Goal: Information Seeking & Learning: Learn about a topic

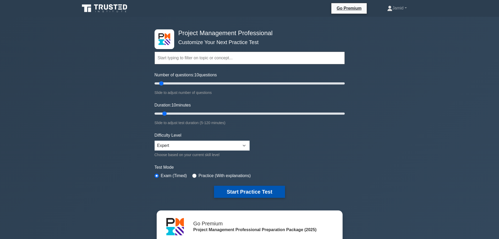
click at [256, 187] on button "Start Practice Test" at bounding box center [249, 192] width 71 height 12
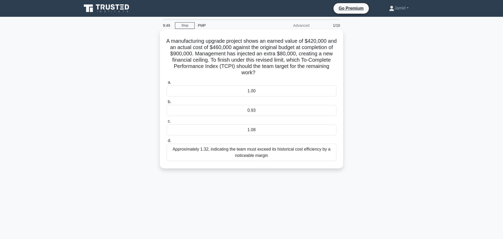
click at [251, 108] on div "0.93" at bounding box center [252, 110] width 170 height 11
click at [167, 104] on input "b. 0.93" at bounding box center [167, 101] width 0 height 3
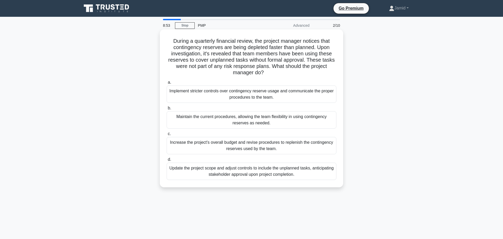
click at [245, 99] on div "Implement stricter controls over contingency reserve usage and communicate the …" at bounding box center [252, 93] width 170 height 17
click at [167, 84] on input "a. Implement stricter controls over contingency reserve usage and communicate t…" at bounding box center [167, 82] width 0 height 3
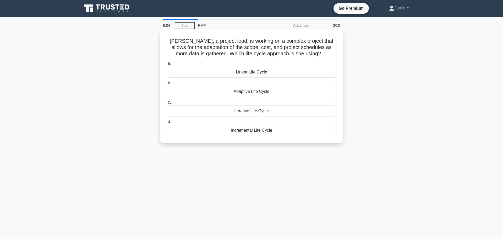
click at [251, 91] on div "Adaptive Life Cycle" at bounding box center [252, 91] width 170 height 11
click at [167, 85] on input "b. Adaptive Life Cycle" at bounding box center [167, 82] width 0 height 3
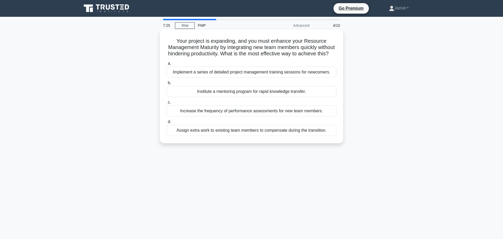
click at [228, 96] on div "Institute a mentoring program for rapid knowledge transfer." at bounding box center [252, 91] width 170 height 11
click at [167, 85] on input "b. Institute a mentoring program for rapid knowledge transfer." at bounding box center [167, 82] width 0 height 3
click at [220, 78] on div "Implement a regular performance review process and provide targeted feedback" at bounding box center [252, 72] width 170 height 11
click at [167, 65] on input "a. Implement a regular performance review process and provide targeted feedback" at bounding box center [167, 63] width 0 height 3
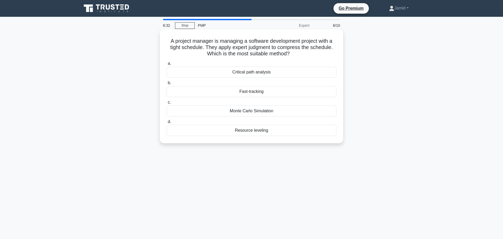
click at [251, 92] on div "Fast-tracking" at bounding box center [252, 91] width 170 height 11
click at [167, 85] on input "b. Fast-tracking" at bounding box center [167, 82] width 0 height 3
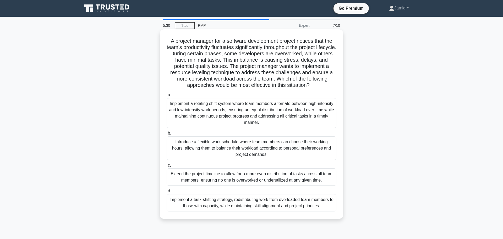
click at [235, 111] on div "Implement a rotating shift system where team members alternate between high-int…" at bounding box center [252, 113] width 170 height 30
click at [167, 97] on input "a. Implement a rotating shift system where team members alternate between high-…" at bounding box center [167, 94] width 0 height 3
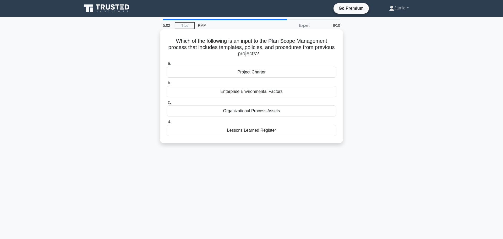
click at [245, 109] on div "Organizational Process Assets" at bounding box center [252, 110] width 170 height 11
click at [167, 104] on input "c. Organizational Process Assets" at bounding box center [167, 102] width 0 height 3
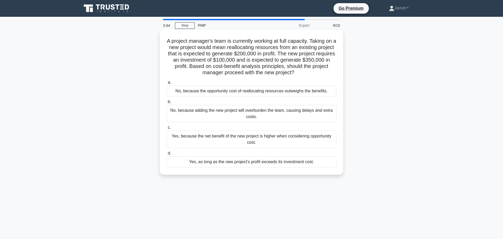
click at [258, 140] on div "Yes, because the net benefit of the new project is higher when considering oppo…" at bounding box center [252, 139] width 170 height 17
click at [167, 129] on input "c. Yes, because the net benefit of the new project is higher when considering o…" at bounding box center [167, 127] width 0 height 3
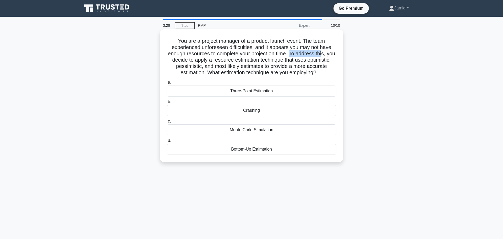
drag, startPoint x: 295, startPoint y: 51, endPoint x: 330, endPoint y: 52, distance: 34.6
click at [330, 52] on h5 "You are a project manager of a product launch event. The team experienced unfor…" at bounding box center [251, 57] width 171 height 38
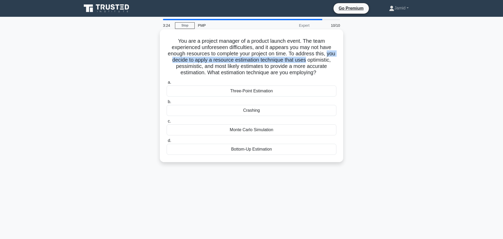
drag, startPoint x: 176, startPoint y: 57, endPoint x: 327, endPoint y: 59, distance: 151.0
click at [327, 59] on h5 "You are a project manager of a product launch event. The team experienced unfor…" at bounding box center [251, 57] width 171 height 38
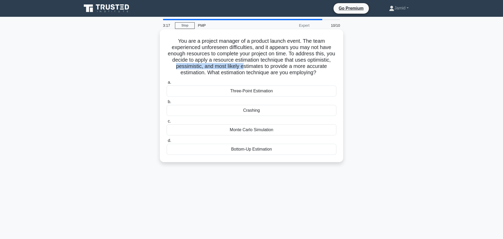
drag, startPoint x: 197, startPoint y: 64, endPoint x: 266, endPoint y: 64, distance: 69.2
click at [266, 64] on h5 "You are a project manager of a product launch event. The team experienced unfor…" at bounding box center [251, 57] width 171 height 38
drag, startPoint x: 283, startPoint y: 64, endPoint x: 221, endPoint y: 70, distance: 62.7
click at [221, 70] on h5 "You are a project manager of a product launch event. The team experienced unfor…" at bounding box center [251, 57] width 171 height 38
drag, startPoint x: 244, startPoint y: 69, endPoint x: 318, endPoint y: 69, distance: 74.4
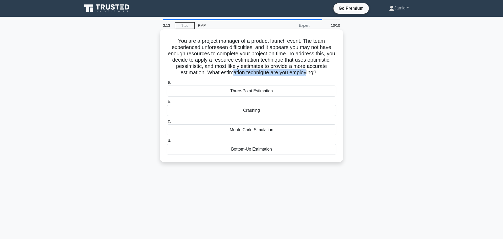
click at [318, 69] on h5 "You are a project manager of a product launch event. The team experienced unfor…" at bounding box center [251, 57] width 171 height 38
click at [261, 91] on div "Three-Point Estimation" at bounding box center [252, 90] width 170 height 11
click at [167, 84] on input "a. Three-Point Estimation" at bounding box center [167, 82] width 0 height 3
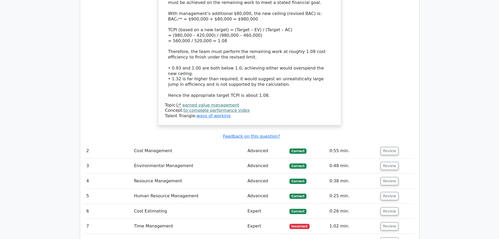
scroll to position [633, 0]
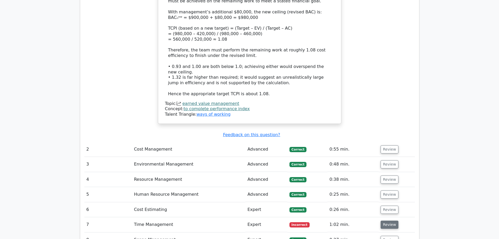
click at [386, 220] on button "Review" at bounding box center [390, 224] width 18 height 8
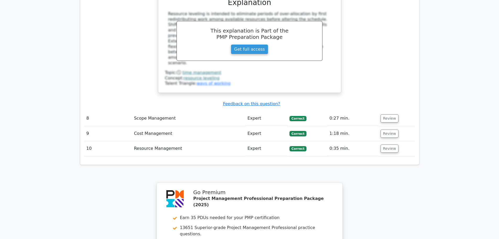
scroll to position [1101, 0]
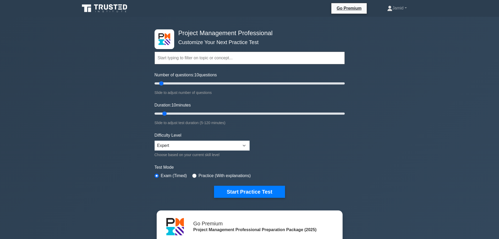
click at [242, 189] on button "Start Practice Test" at bounding box center [249, 192] width 71 height 12
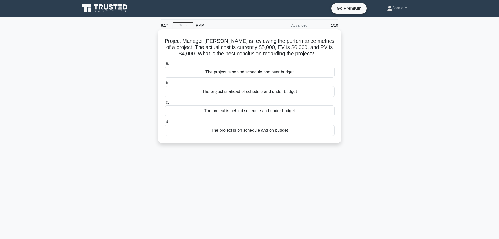
click at [254, 72] on div "The project is behind schedule and over budget" at bounding box center [250, 72] width 170 height 11
click at [165, 65] on input "a. The project is behind schedule and over budget" at bounding box center [165, 63] width 0 height 3
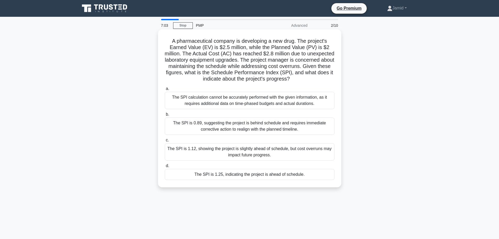
click at [230, 126] on div "The SPI is 0.89, suggesting the project is behind schedule and requires immedia…" at bounding box center [250, 125] width 170 height 17
click at [165, 116] on input "b. The SPI is 0.89, suggesting the project is behind schedule and requires imme…" at bounding box center [165, 114] width 0 height 3
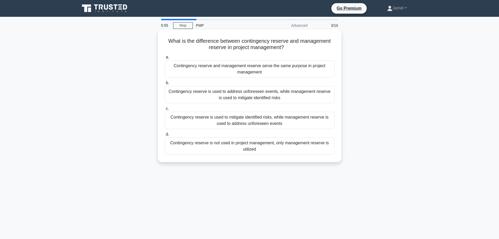
click at [249, 125] on div "Contingency reserve is used to mitigate identified risks, while management rese…" at bounding box center [250, 120] width 170 height 17
click at [165, 110] on input "c. Contingency reserve is used to mitigate identified risks, while management r…" at bounding box center [165, 108] width 0 height 3
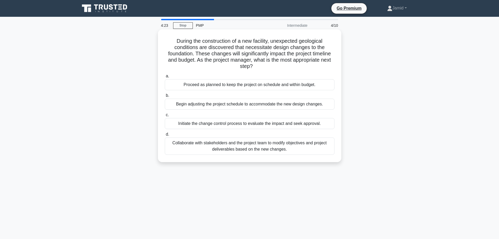
click at [251, 126] on div "Initiate the change control process to evaluate the impact and seek approval." at bounding box center [250, 123] width 170 height 11
click at [165, 117] on input "c. Initiate the change control process to evaluate the impact and seek approval." at bounding box center [165, 114] width 0 height 3
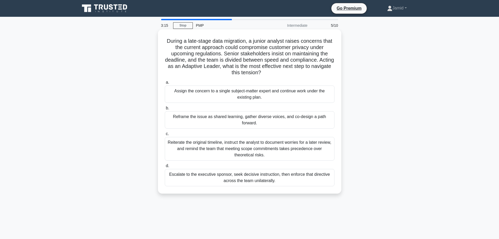
click at [210, 92] on div "Assign the concern to a single subject-matter expert and continue work under th…" at bounding box center [250, 93] width 170 height 17
click at [165, 84] on input "a. Assign the concern to a single subject-matter expert and continue work under…" at bounding box center [165, 82] width 0 height 3
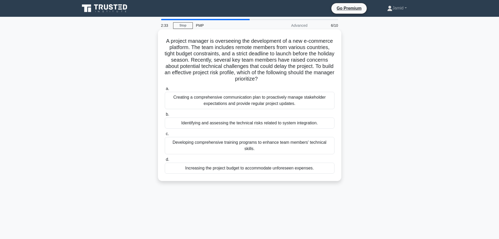
click at [239, 125] on div "Identifying and assessing the technical risks related to system integration." at bounding box center [250, 122] width 170 height 11
click at [165, 116] on input "b. Identifying and assessing the technical risks related to system integration." at bounding box center [165, 114] width 0 height 3
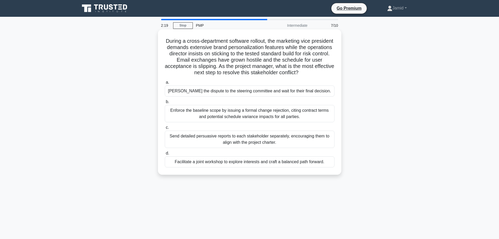
click at [212, 162] on div "Facilitate a joint workshop to explore interests and craft a balanced path forw…" at bounding box center [250, 161] width 170 height 11
click at [165, 155] on input "d. Facilitate a joint workshop to explore interests and craft a balanced path f…" at bounding box center [165, 152] width 0 height 3
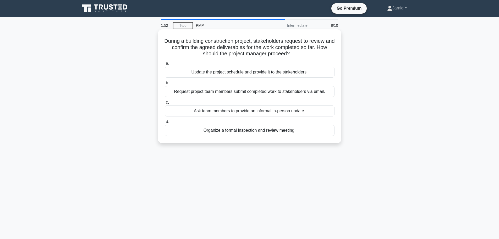
click at [238, 133] on div "Organize a formal inspection and review meeting." at bounding box center [250, 130] width 170 height 11
click at [165, 123] on input "d. Organize a formal inspection and review meeting." at bounding box center [165, 121] width 0 height 3
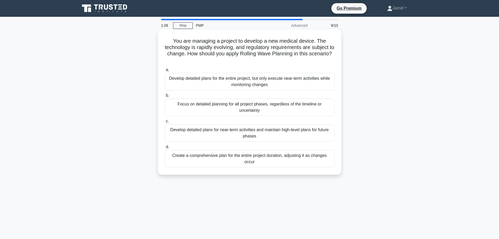
click at [270, 159] on div "Create a comprehensive plan for the entire project duration, adjusting it as ch…" at bounding box center [250, 158] width 170 height 17
click at [165, 149] on input "d. Create a comprehensive plan for the entire project duration, adjusting it as…" at bounding box center [165, 146] width 0 height 3
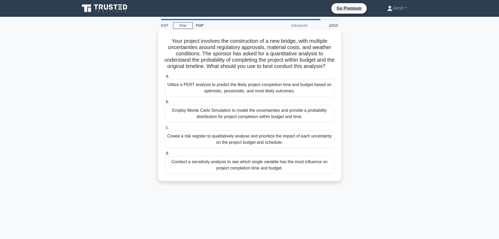
click at [239, 146] on div "Create a risk register to qualitatively analyse and prioritize the impact of ea…" at bounding box center [250, 139] width 170 height 17
click at [165, 129] on input "c. Create a risk register to qualitatively analyse and prioritize the impact of…" at bounding box center [165, 127] width 0 height 3
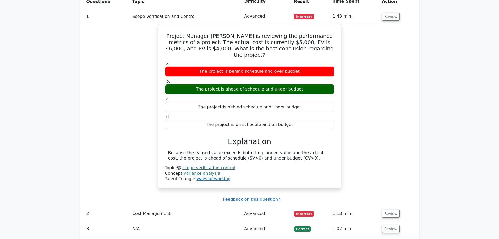
scroll to position [655, 0]
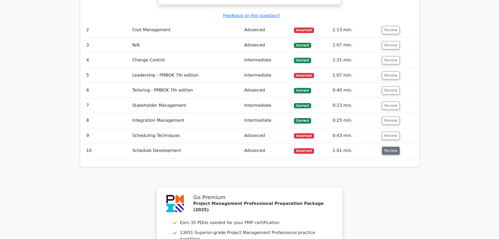
click at [388, 146] on button "Review" at bounding box center [391, 150] width 18 height 8
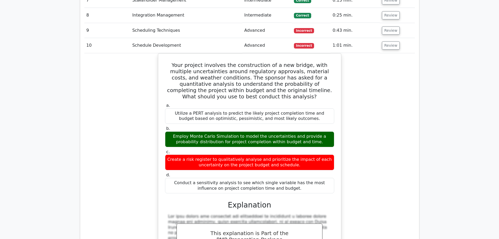
scroll to position [708, 0]
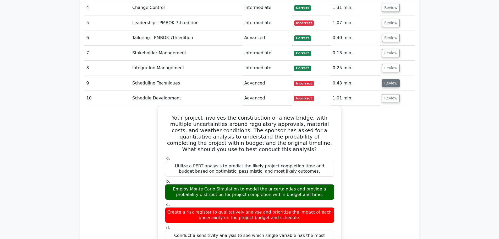
click at [390, 79] on button "Review" at bounding box center [391, 83] width 18 height 8
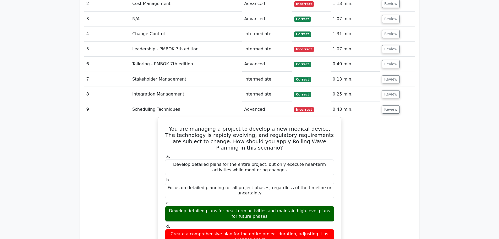
scroll to position [603, 0]
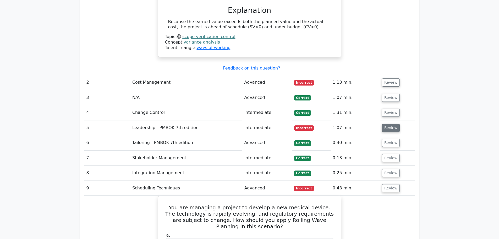
click at [390, 124] on button "Review" at bounding box center [391, 128] width 18 height 8
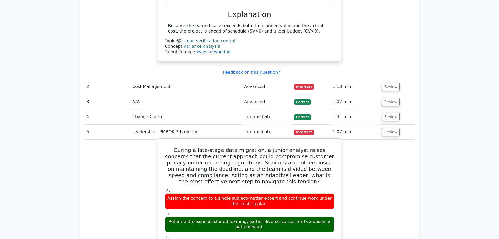
scroll to position [550, 0]
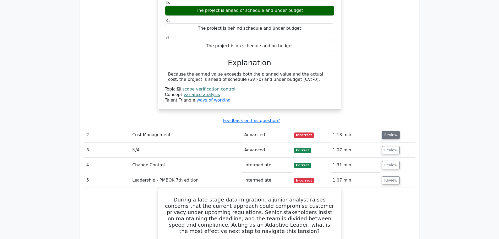
click at [392, 131] on button "Review" at bounding box center [391, 135] width 18 height 8
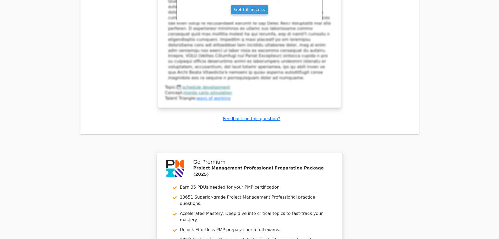
scroll to position [2095, 0]
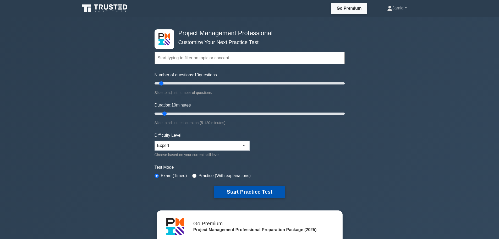
click at [248, 190] on button "Start Practice Test" at bounding box center [249, 192] width 71 height 12
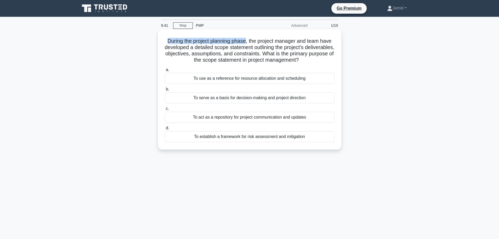
drag, startPoint x: 164, startPoint y: 42, endPoint x: 246, endPoint y: 41, distance: 82.0
click at [246, 41] on div "During the project planning phase, the project manager and team have developed …" at bounding box center [249, 89] width 179 height 116
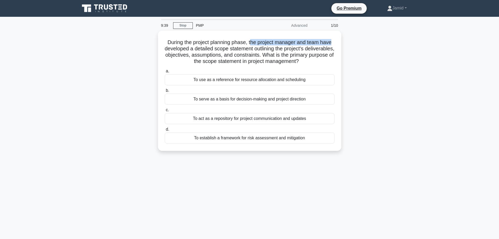
drag, startPoint x: 251, startPoint y: 40, endPoint x: 341, endPoint y: 41, distance: 90.9
click at [341, 41] on div "During the project planning phase, the project manager and team have developed …" at bounding box center [250, 94] width 346 height 126
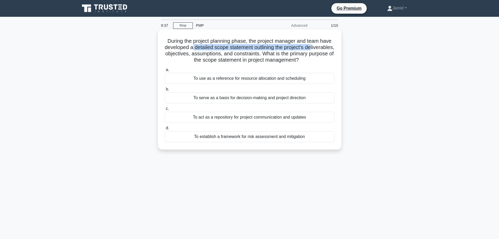
drag, startPoint x: 177, startPoint y: 50, endPoint x: 206, endPoint y: 47, distance: 29.0
click at [206, 47] on h5 "During the project planning phase, the project manager and team have developed …" at bounding box center [249, 51] width 171 height 26
click at [195, 48] on h5 "During the project planning phase, the project manager and team have developed …" at bounding box center [249, 51] width 171 height 26
drag, startPoint x: 175, startPoint y: 47, endPoint x: 200, endPoint y: 53, distance: 25.7
click at [200, 53] on h5 "During the project planning phase, the project manager and team have developed …" at bounding box center [249, 51] width 171 height 26
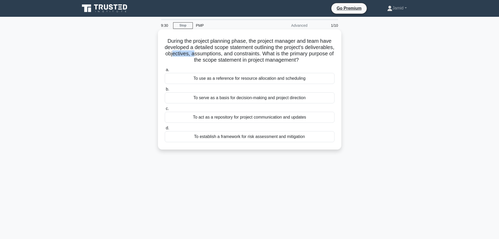
drag, startPoint x: 210, startPoint y: 53, endPoint x: 245, endPoint y: 52, distance: 34.6
click at [233, 52] on h5 "During the project planning phase, the project manager and team have developed …" at bounding box center [249, 51] width 171 height 26
drag, startPoint x: 254, startPoint y: 52, endPoint x: 264, endPoint y: 52, distance: 10.7
click at [256, 52] on h5 "During the project planning phase, the project manager and team have developed …" at bounding box center [249, 51] width 171 height 26
drag, startPoint x: 267, startPoint y: 52, endPoint x: 294, endPoint y: 54, distance: 26.8
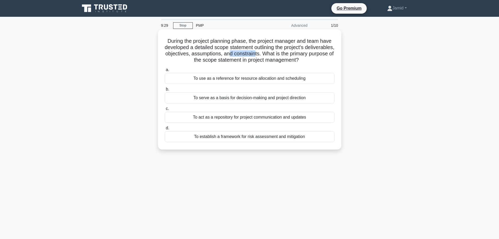
click at [294, 54] on h5 "During the project planning phase, the project manager and team have developed …" at bounding box center [249, 51] width 171 height 26
drag, startPoint x: 304, startPoint y: 53, endPoint x: 322, endPoint y: 52, distance: 18.1
click at [322, 52] on h5 "During the project planning phase, the project manager and team have developed …" at bounding box center [249, 51] width 171 height 26
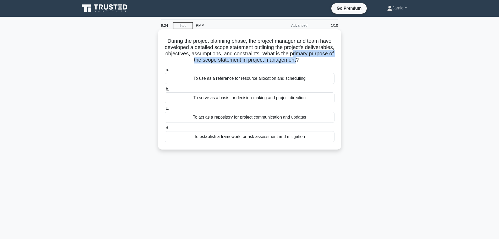
drag, startPoint x: 170, startPoint y: 60, endPoint x: 321, endPoint y: 58, distance: 150.7
click at [321, 58] on h5 "During the project planning phase, the project manager and team have developed …" at bounding box center [249, 51] width 171 height 26
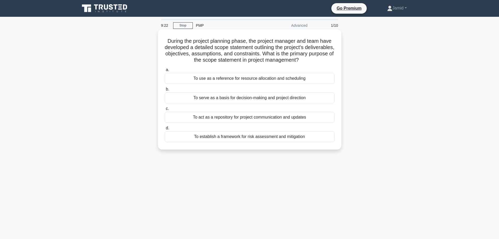
click at [181, 45] on h5 "During the project planning phase, the project manager and team have developed …" at bounding box center [249, 51] width 171 height 26
click at [236, 101] on div "To serve as a basis for decision-making and project direction" at bounding box center [250, 97] width 170 height 11
click at [165, 91] on input "b. To serve as a basis for decision-making and project direction" at bounding box center [165, 89] width 0 height 3
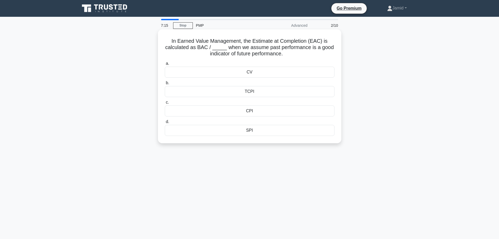
click at [249, 76] on div "CV" at bounding box center [250, 72] width 170 height 11
click at [165, 65] on input "a. CV" at bounding box center [165, 63] width 0 height 3
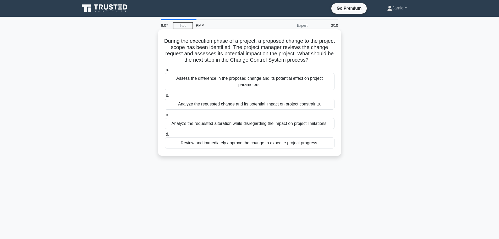
click at [249, 86] on div "Assess the difference in the proposed change and its potential effect on projec…" at bounding box center [250, 81] width 170 height 17
click at [165, 72] on input "a. Assess the difference in the proposed change and its potential effect on pro…" at bounding box center [165, 69] width 0 height 3
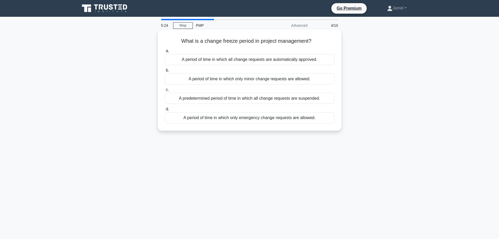
click at [226, 101] on div "A predetermined period of time in which all change requests are suspended." at bounding box center [250, 98] width 170 height 11
click at [165, 91] on input "c. A predetermined period of time in which all change requests are suspended." at bounding box center [165, 89] width 0 height 3
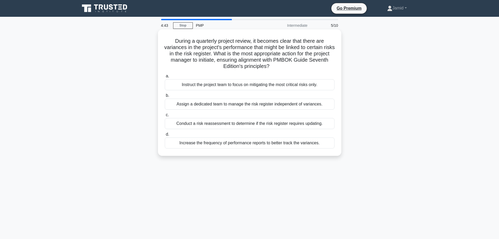
click at [229, 126] on div "Conduct a risk reassessment to determine if the risk register requires updating." at bounding box center [250, 123] width 170 height 11
click at [165, 117] on input "c. Conduct a risk reassessment to determine if the risk register requires updat…" at bounding box center [165, 114] width 0 height 3
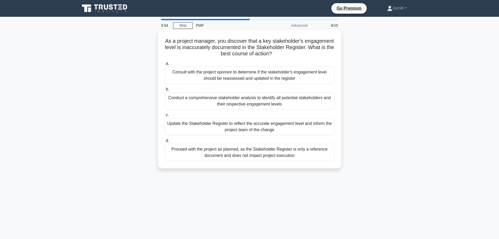
click at [242, 129] on div "Update the Stakeholder Register to reflect the accurate engagement level and in…" at bounding box center [250, 126] width 170 height 17
click at [165, 117] on input "c. Update the Stakeholder Register to reflect the accurate engagement level and…" at bounding box center [165, 114] width 0 height 3
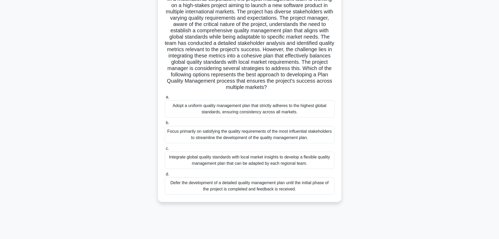
scroll to position [44, 0]
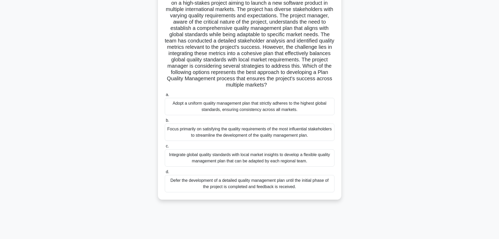
click at [252, 158] on div "Integrate global quality standards with local market insights to develop a flex…" at bounding box center [250, 157] width 170 height 17
click at [165, 148] on input "c. Integrate global quality standards with local market insights to develop a f…" at bounding box center [165, 145] width 0 height 3
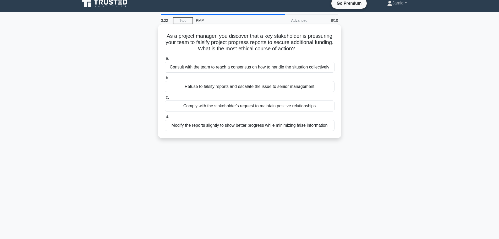
scroll to position [0, 0]
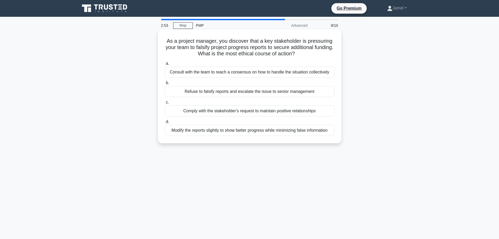
click at [257, 93] on div "Refuse to falsify reports and escalate the issue to senior management" at bounding box center [250, 91] width 170 height 11
click at [165, 85] on input "b. Refuse to falsify reports and escalate the issue to senior management" at bounding box center [165, 82] width 0 height 3
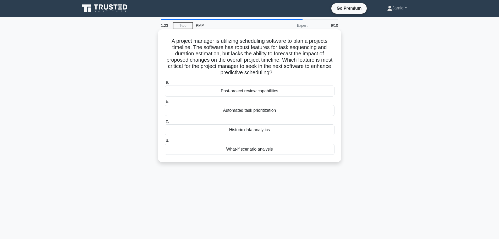
click at [254, 150] on div "What-if scenario analysis" at bounding box center [250, 149] width 170 height 11
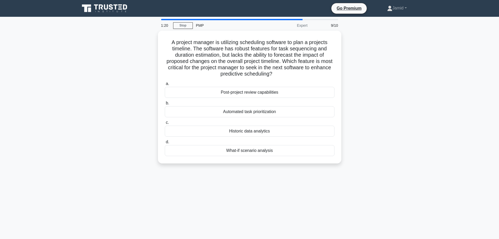
drag, startPoint x: 238, startPoint y: 147, endPoint x: 238, endPoint y: 151, distance: 3.7
click at [238, 147] on div "What-if scenario analysis" at bounding box center [250, 150] width 170 height 11
click at [165, 144] on input "d. What-if scenario analysis" at bounding box center [165, 141] width 0 height 3
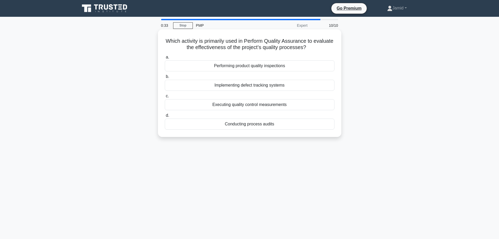
click at [234, 108] on div "Executing quality control measurements" at bounding box center [250, 104] width 170 height 11
click at [165, 98] on input "c. Executing quality control measurements" at bounding box center [165, 95] width 0 height 3
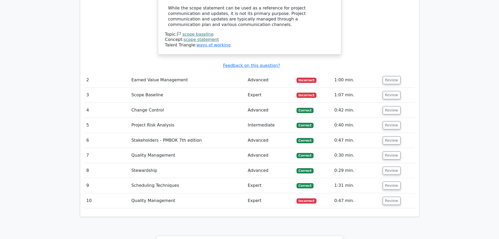
scroll to position [734, 0]
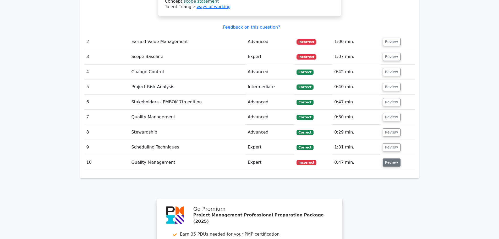
click at [387, 158] on button "Review" at bounding box center [392, 162] width 18 height 8
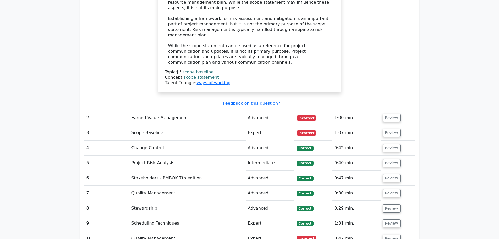
scroll to position [655, 0]
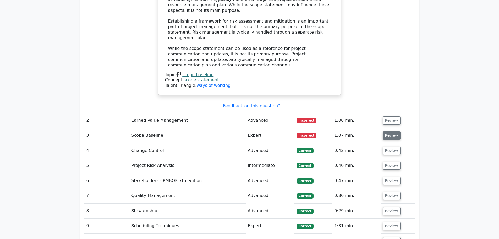
click at [389, 131] on button "Review" at bounding box center [392, 135] width 18 height 8
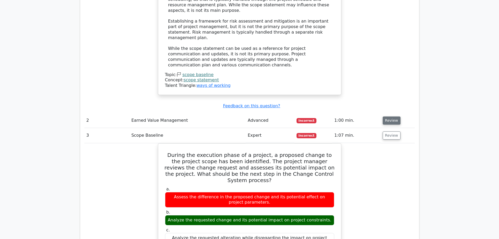
click at [389, 116] on button "Review" at bounding box center [392, 120] width 18 height 8
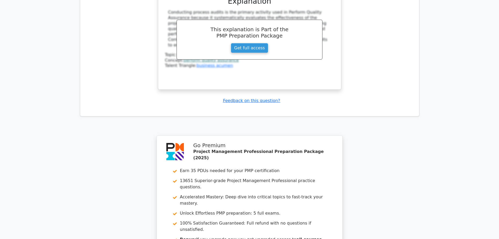
scroll to position [1579, 0]
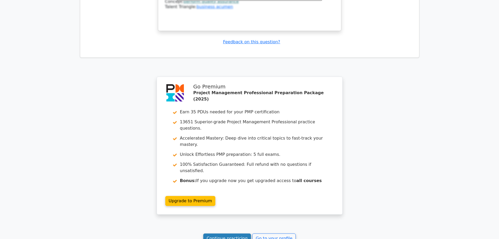
click at [221, 233] on link "Continue practicing" at bounding box center [227, 238] width 48 height 10
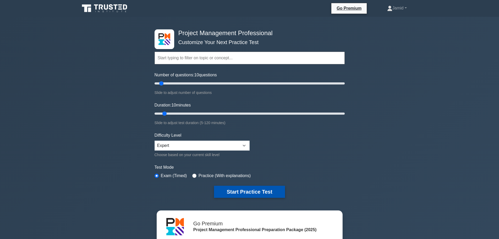
click at [246, 193] on button "Start Practice Test" at bounding box center [249, 192] width 71 height 12
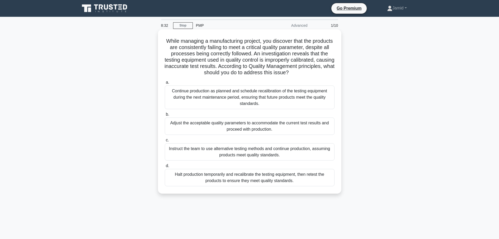
click at [218, 93] on div "Continue production as planned and schedule recalibration of the testing equipm…" at bounding box center [250, 97] width 170 height 24
click at [165, 84] on input "a. Continue production as planned and schedule recalibration of the testing equ…" at bounding box center [165, 82] width 0 height 3
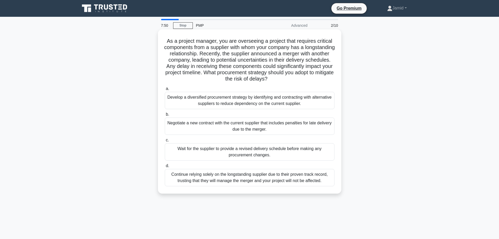
click at [222, 106] on div "Develop a diversified procurement strategy by identifying and contracting with …" at bounding box center [250, 100] width 170 height 17
click at [165, 90] on input "a. Develop a diversified procurement strategy by identifying and contracting wi…" at bounding box center [165, 88] width 0 height 3
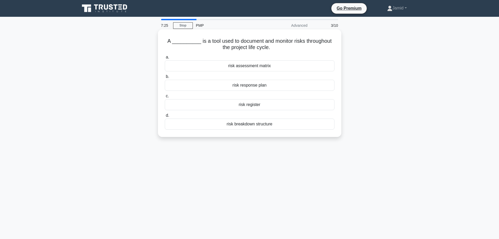
click at [242, 105] on div "risk register" at bounding box center [250, 104] width 170 height 11
click at [165, 98] on input "c. risk register" at bounding box center [165, 95] width 0 height 3
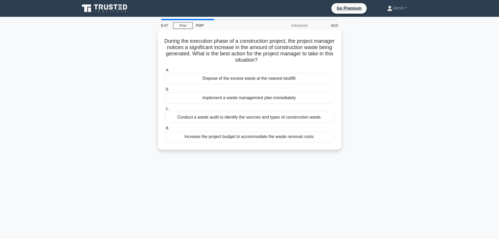
click at [304, 122] on div "Conduct a waste audit to identify the sources and types of construction waste." at bounding box center [250, 117] width 170 height 11
click at [165, 110] on input "c. Conduct a waste audit to identify the sources and types of construction wast…" at bounding box center [165, 108] width 0 height 3
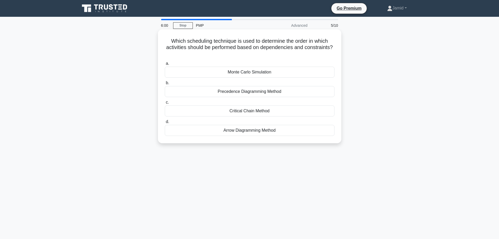
click at [242, 114] on div "Critical Chain Method" at bounding box center [250, 110] width 170 height 11
click at [165, 104] on input "c. Critical Chain Method" at bounding box center [165, 102] width 0 height 3
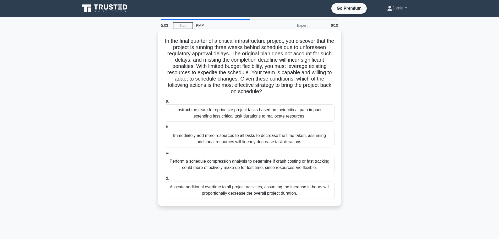
click at [215, 168] on div "Perform a schedule compression analysis to determine if crash costing or fast t…" at bounding box center [250, 164] width 170 height 17
click at [165, 154] on input "c. Perform a schedule compression analysis to determine if crash costing or fas…" at bounding box center [165, 152] width 0 height 3
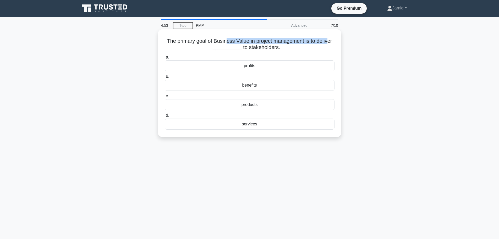
drag, startPoint x: 226, startPoint y: 41, endPoint x: 330, endPoint y: 43, distance: 104.3
click at [330, 43] on h5 "The primary goal of Business Value in project management is to deliver ________…" at bounding box center [249, 44] width 171 height 13
drag, startPoint x: 195, startPoint y: 42, endPoint x: 244, endPoint y: 44, distance: 49.0
click at [244, 44] on h5 "The primary goal of Business Value in project management is to deliver ________…" at bounding box center [249, 44] width 171 height 13
drag, startPoint x: 180, startPoint y: 44, endPoint x: 309, endPoint y: 43, distance: 130.0
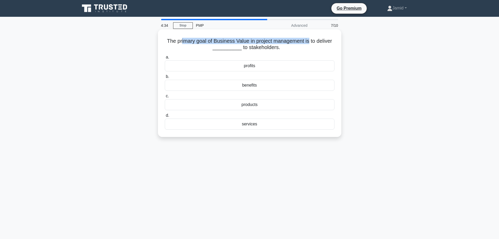
click at [309, 43] on h5 "The primary goal of Business Value in project management is to deliver ________…" at bounding box center [249, 44] width 171 height 13
click at [223, 39] on h5 "The primary goal of Business Value in project management is to deliver ________…" at bounding box center [249, 44] width 171 height 13
click at [248, 105] on div "products" at bounding box center [250, 104] width 170 height 11
click at [165, 98] on input "c. products" at bounding box center [165, 95] width 0 height 3
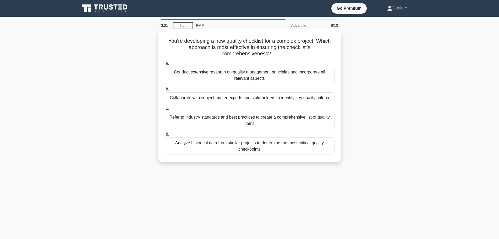
click at [236, 100] on div "Collaborate with subject matter experts and stakeholders to identify key qualit…" at bounding box center [250, 97] width 170 height 11
click at [165, 91] on input "b. Collaborate with subject matter experts and stakeholders to identify key qua…" at bounding box center [165, 89] width 0 height 3
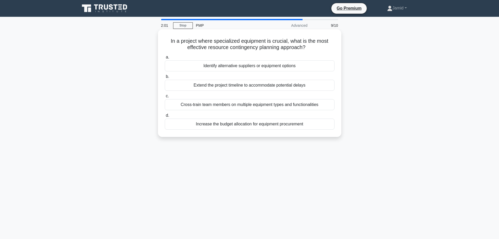
click at [222, 66] on div "Identify alternative suppliers or equipment options" at bounding box center [250, 65] width 170 height 11
click at [165, 59] on input "a. Identify alternative suppliers or equipment options" at bounding box center [165, 57] width 0 height 3
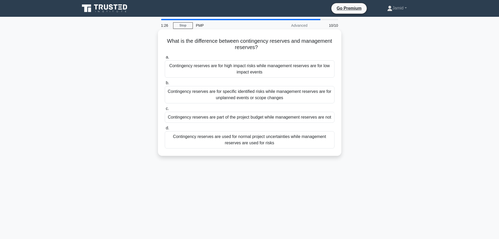
click at [235, 101] on div "Contingency reserves are for specific identified risks while management reserve…" at bounding box center [250, 94] width 170 height 17
click at [165, 85] on input "b. Contingency reserves are for specific identified risks while management rese…" at bounding box center [165, 82] width 0 height 3
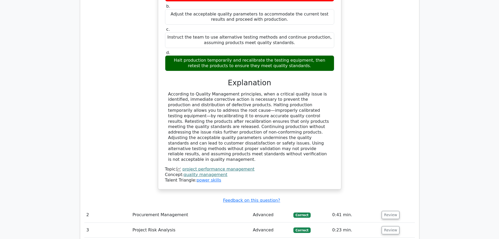
scroll to position [708, 0]
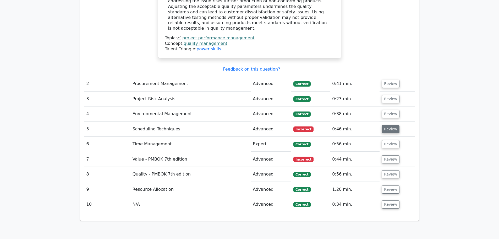
click at [385, 125] on button "Review" at bounding box center [391, 129] width 18 height 8
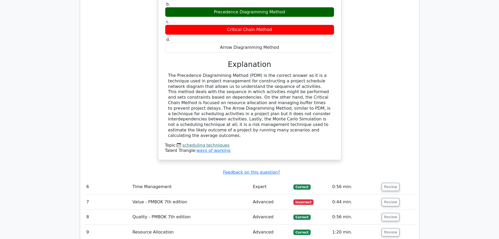
scroll to position [943, 0]
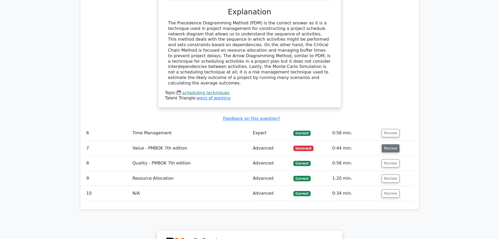
click at [389, 144] on button "Review" at bounding box center [391, 148] width 18 height 8
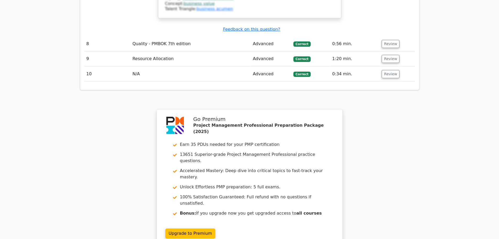
scroll to position [1375, 0]
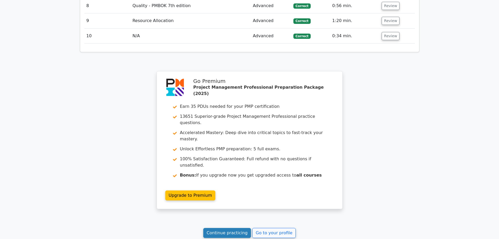
click at [232, 228] on link "Continue practicing" at bounding box center [227, 233] width 48 height 10
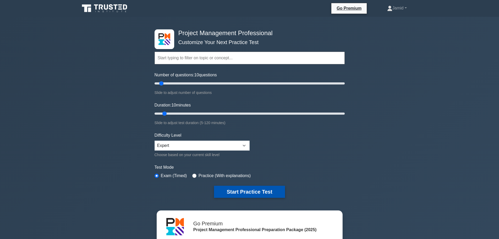
click at [241, 188] on button "Start Practice Test" at bounding box center [249, 192] width 71 height 12
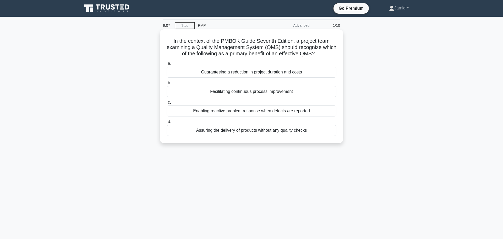
click at [233, 92] on div "Facilitating continuous process improvement" at bounding box center [252, 91] width 170 height 11
click at [167, 85] on input "b. Facilitating continuous process improvement" at bounding box center [167, 82] width 0 height 3
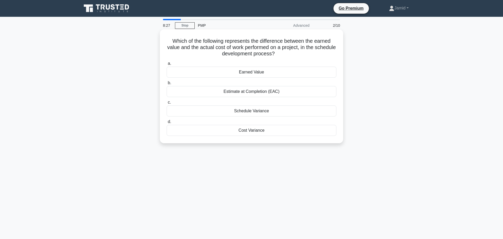
click at [248, 129] on div "Cost Variance" at bounding box center [252, 130] width 170 height 11
click at [167, 123] on input "d. Cost Variance" at bounding box center [167, 121] width 0 height 3
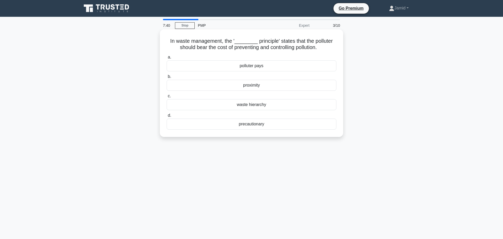
click at [255, 66] on div "polluter pays" at bounding box center [252, 65] width 170 height 11
click at [167, 59] on input "a. polluter pays" at bounding box center [167, 57] width 0 height 3
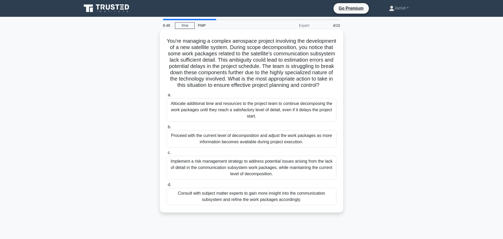
click at [254, 201] on div "Consult with subject matter experts to gain more insight into the communication…" at bounding box center [252, 196] width 170 height 17
click at [167, 186] on input "d. Consult with subject matter experts to gain more insight into the communicat…" at bounding box center [167, 184] width 0 height 3
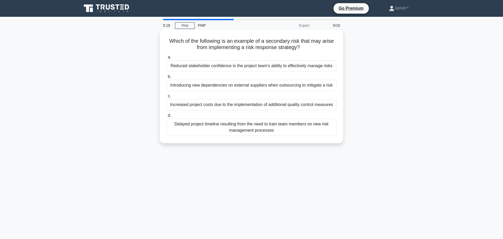
click at [214, 85] on div "Introducing new dependencies on external suppliers when outsourcing to mitigate…" at bounding box center [252, 85] width 170 height 11
click at [167, 78] on input "b. Introducing new dependencies on external suppliers when outsourcing to mitig…" at bounding box center [167, 76] width 0 height 3
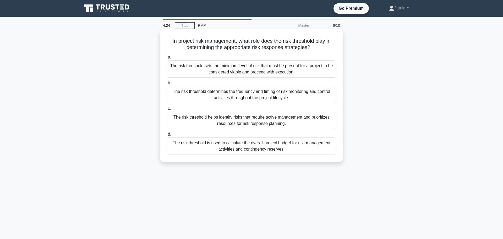
click at [240, 144] on div "The risk threshold is used to calculate the overall project budget for risk man…" at bounding box center [252, 145] width 170 height 17
click at [167, 136] on input "d. The risk threshold is used to calculate the overall project budget for risk …" at bounding box center [167, 134] width 0 height 3
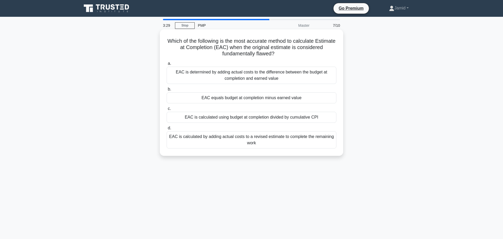
click at [209, 135] on div "EAC is calculated by adding actual costs to a revised estimate to complete the …" at bounding box center [252, 139] width 170 height 17
click at [167, 130] on input "d. EAC is calculated by adding actual costs to a revised estimate to complete t…" at bounding box center [167, 127] width 0 height 3
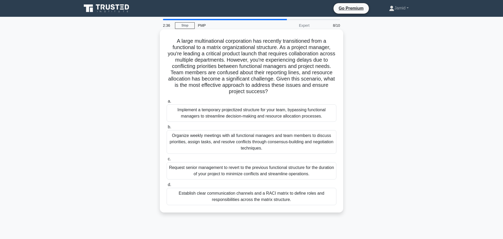
click at [242, 196] on div "Establish clear communication channels and a RACI matrix to define roles and re…" at bounding box center [252, 196] width 170 height 17
click at [167, 186] on input "d. Establish clear communication channels and a RACI matrix to define roles and…" at bounding box center [167, 184] width 0 height 3
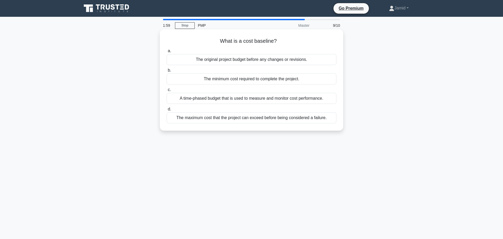
click at [255, 58] on div "The original project budget before any changes or revisions." at bounding box center [252, 59] width 170 height 11
click at [167, 53] on input "a. The original project budget before any changes or revisions." at bounding box center [167, 50] width 0 height 3
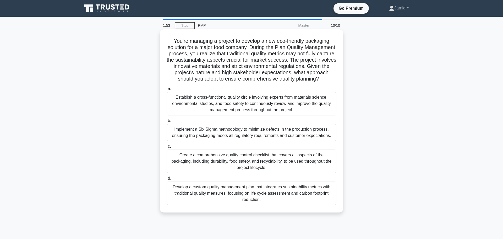
drag, startPoint x: 220, startPoint y: 66, endPoint x: 223, endPoint y: 65, distance: 3.0
click at [222, 66] on h5 "You're managing a project to develop a new eco-friendly packaging solution for …" at bounding box center [251, 60] width 171 height 45
drag, startPoint x: 255, startPoint y: 63, endPoint x: 265, endPoint y: 63, distance: 10.5
click at [265, 63] on h5 "You're managing a project to develop a new eco-friendly packaging solution for …" at bounding box center [251, 60] width 171 height 45
drag, startPoint x: 278, startPoint y: 64, endPoint x: 212, endPoint y: 73, distance: 66.4
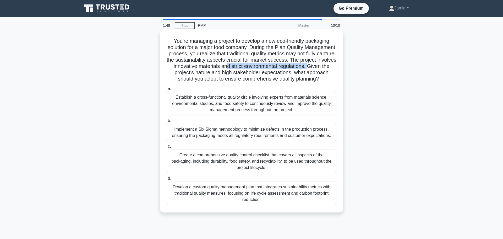
click at [212, 73] on h5 "You're managing a project to develop a new eco-friendly packaging solution for …" at bounding box center [251, 60] width 171 height 45
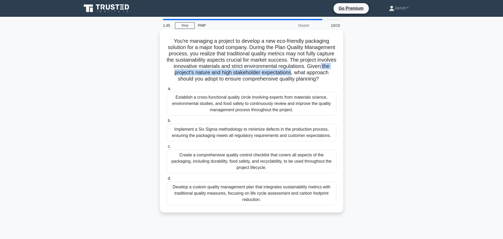
drag, startPoint x: 223, startPoint y: 70, endPoint x: 213, endPoint y: 76, distance: 11.6
click at [213, 76] on h5 "You're managing a project to develop a new eco-friendly packaging solution for …" at bounding box center [251, 60] width 171 height 45
drag, startPoint x: 233, startPoint y: 74, endPoint x: 285, endPoint y: 84, distance: 52.3
click at [285, 82] on h5 "You're managing a project to develop a new eco-friendly packaging solution for …" at bounding box center [251, 60] width 171 height 45
click at [225, 108] on div "Establish a cross-functional quality circle involving experts from materials sc…" at bounding box center [252, 104] width 170 height 24
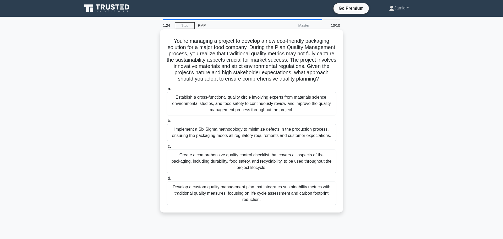
click at [167, 90] on input "a. Establish a cross-functional quality circle involving experts from materials…" at bounding box center [167, 88] width 0 height 3
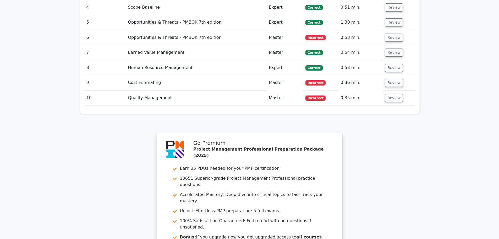
scroll to position [734, 0]
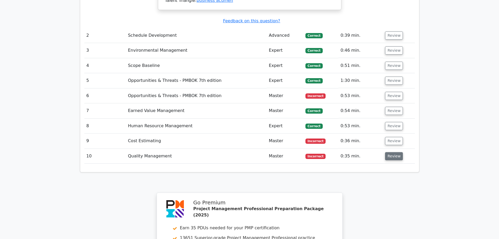
click at [390, 152] on button "Review" at bounding box center [394, 156] width 18 height 8
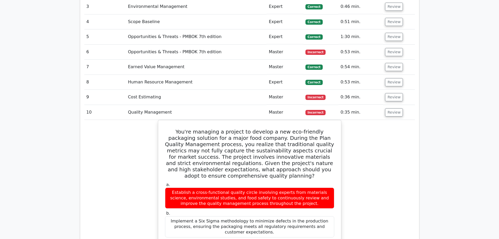
scroll to position [708, 0]
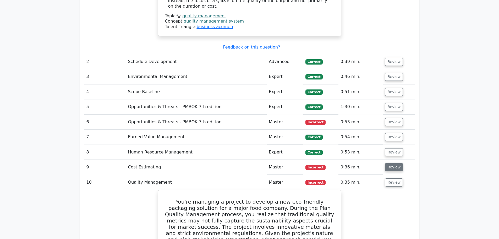
click at [392, 163] on button "Review" at bounding box center [394, 167] width 18 height 8
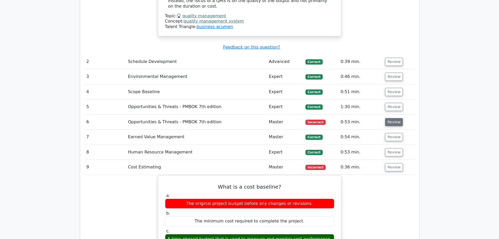
click at [391, 118] on button "Review" at bounding box center [394, 122] width 18 height 8
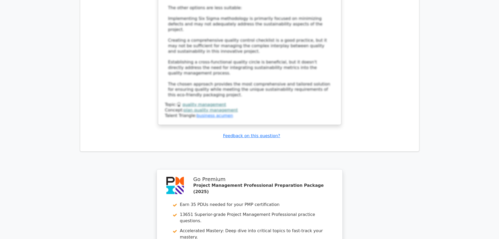
scroll to position [1750, 0]
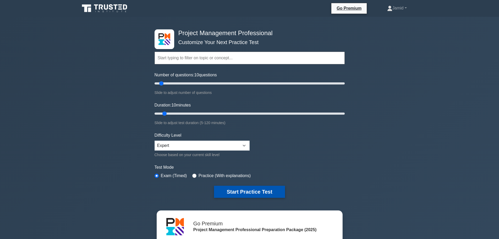
click at [255, 191] on button "Start Practice Test" at bounding box center [249, 192] width 71 height 12
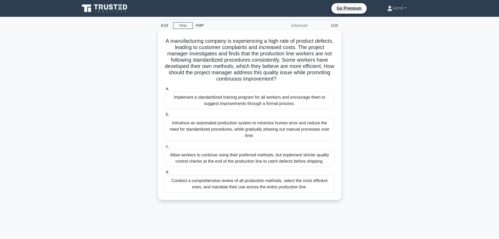
click at [224, 104] on div "Implement a standardized training program for all workers and encourage them to…" at bounding box center [250, 100] width 170 height 17
click at [165, 90] on input "a. Implement a standardized training program for all workers and encourage them…" at bounding box center [165, 88] width 0 height 3
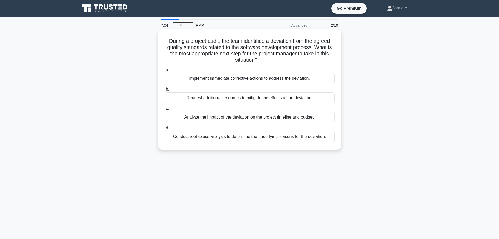
click at [206, 143] on div "a. Implement immediate corrective actions to address the deviation. b. Request …" at bounding box center [250, 105] width 176 height 78
click at [206, 137] on div "Conduct root cause analysis to determine the underlying reasons for the deviati…" at bounding box center [250, 136] width 170 height 11
click at [165, 130] on input "d. Conduct root cause analysis to determine the underlying reasons for the devi…" at bounding box center [165, 127] width 0 height 3
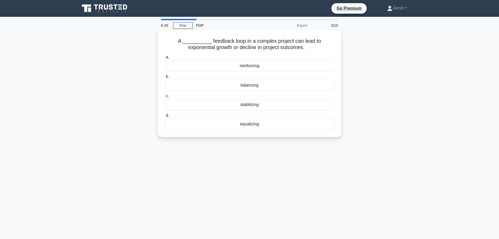
click at [246, 68] on div "reinforcing" at bounding box center [250, 65] width 170 height 11
click at [165, 59] on input "a. reinforcing" at bounding box center [165, 57] width 0 height 3
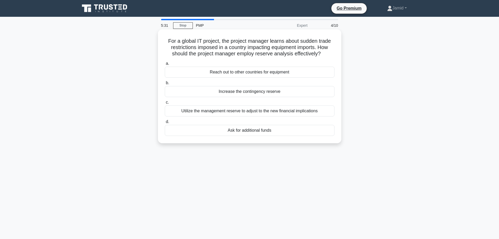
click at [237, 112] on div "Utilize the management reserve to adjust to the new financial implications" at bounding box center [250, 110] width 170 height 11
click at [165, 104] on input "c. Utilize the management reserve to adjust to the new financial implications" at bounding box center [165, 102] width 0 height 3
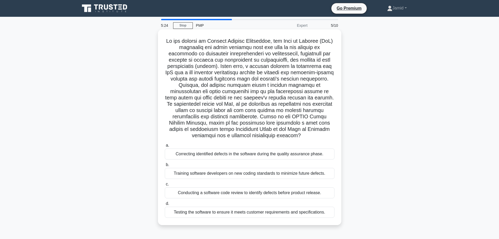
scroll to position [26, 0]
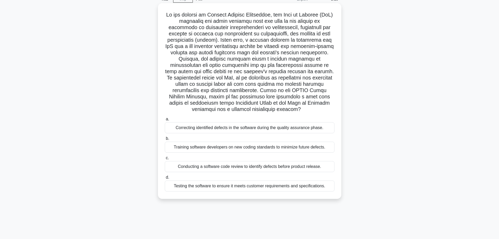
click at [208, 167] on div "Conducting a software code review to identify defects before product release." at bounding box center [250, 166] width 170 height 11
click at [165, 160] on input "c. Conducting a software code review to identify defects before product release." at bounding box center [165, 157] width 0 height 3
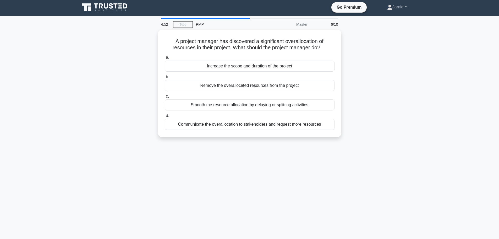
scroll to position [0, 0]
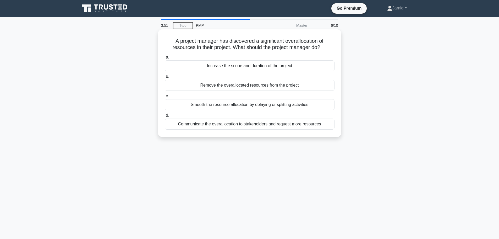
click at [220, 127] on div "Communicate the overallocation to stakeholders and request more resources" at bounding box center [250, 123] width 170 height 11
click at [165, 117] on input "d. Communicate the overallocation to stakeholders and request more resources" at bounding box center [165, 115] width 0 height 3
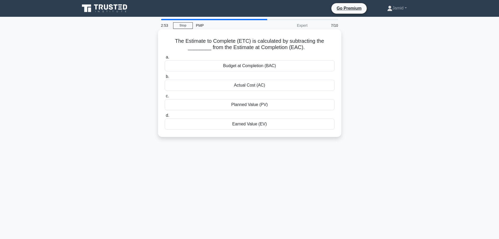
click at [255, 65] on div "Budget at Completion (BAC)" at bounding box center [250, 65] width 170 height 11
click at [165, 59] on input "a. Budget at Completion (BAC)" at bounding box center [165, 57] width 0 height 3
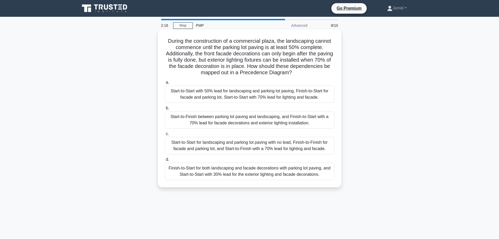
click at [212, 170] on div "Finish-to-Start for both landscaping and facade decorations with parking lot pa…" at bounding box center [250, 170] width 170 height 17
click at [165, 161] on input "d. Finish-to-Start for both landscaping and facade decorations with parking lot…" at bounding box center [165, 159] width 0 height 3
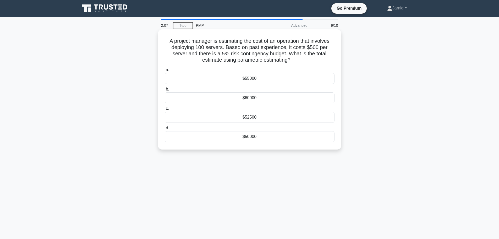
click at [246, 98] on div "$60000" at bounding box center [250, 97] width 170 height 11
click at [165, 91] on input "b. $60000" at bounding box center [165, 89] width 0 height 3
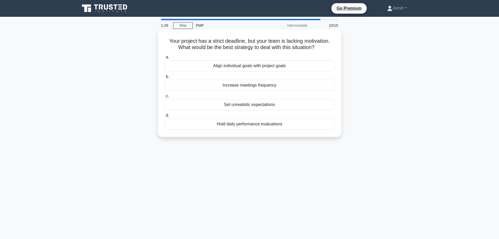
click at [246, 87] on div "Increase meetings frequency" at bounding box center [250, 85] width 170 height 11
click at [165, 78] on input "b. Increase meetings frequency" at bounding box center [165, 76] width 0 height 3
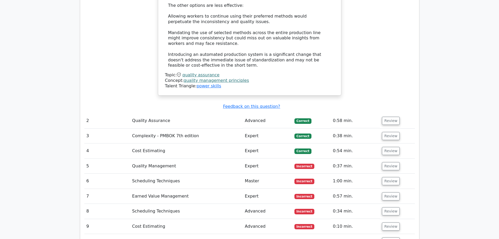
scroll to position [865, 0]
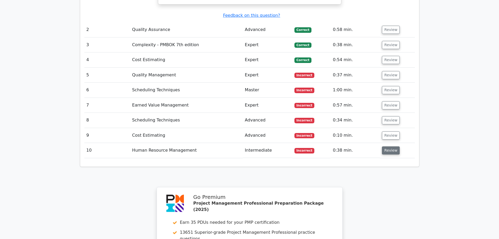
click at [390, 146] on button "Review" at bounding box center [391, 150] width 18 height 8
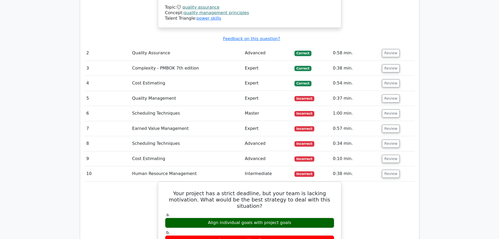
scroll to position [839, 0]
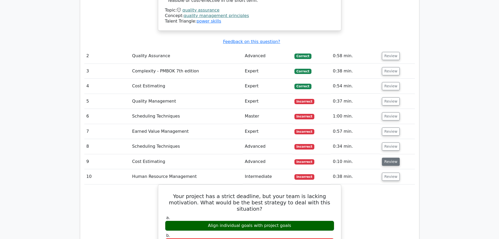
click at [392, 157] on button "Review" at bounding box center [391, 161] width 18 height 8
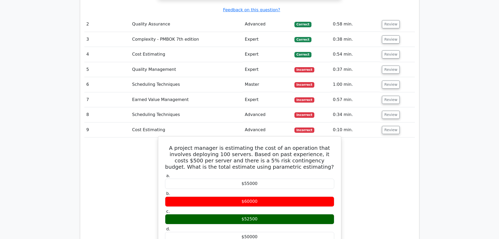
scroll to position [786, 0]
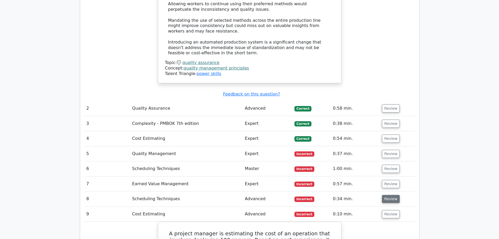
click at [389, 195] on button "Review" at bounding box center [391, 199] width 18 height 8
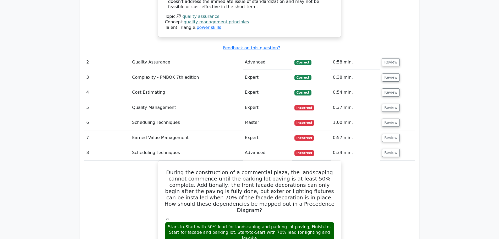
scroll to position [760, 0]
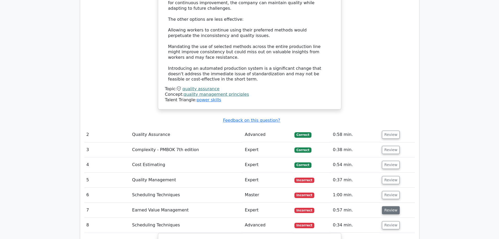
click at [388, 206] on button "Review" at bounding box center [391, 210] width 18 height 8
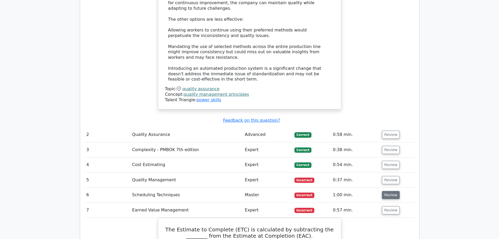
click at [390, 191] on button "Review" at bounding box center [391, 195] width 18 height 8
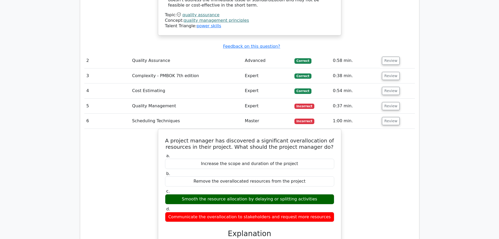
scroll to position [839, 0]
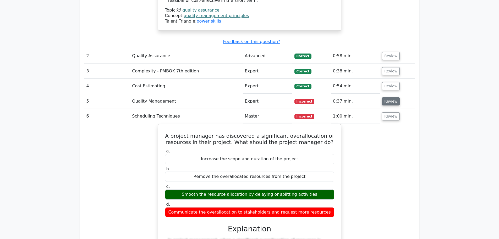
click at [388, 97] on button "Review" at bounding box center [391, 101] width 18 height 8
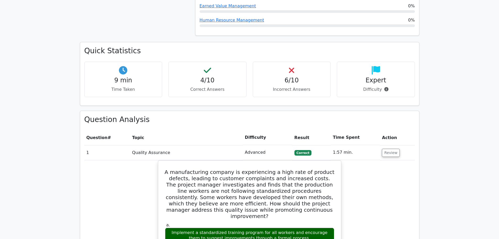
scroll to position [262, 0]
